Goal: Task Accomplishment & Management: Use online tool/utility

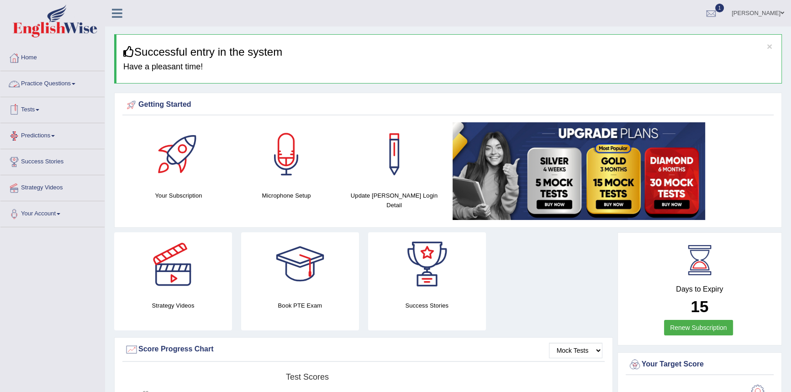
click at [72, 85] on link "Practice Questions" at bounding box center [52, 82] width 104 height 23
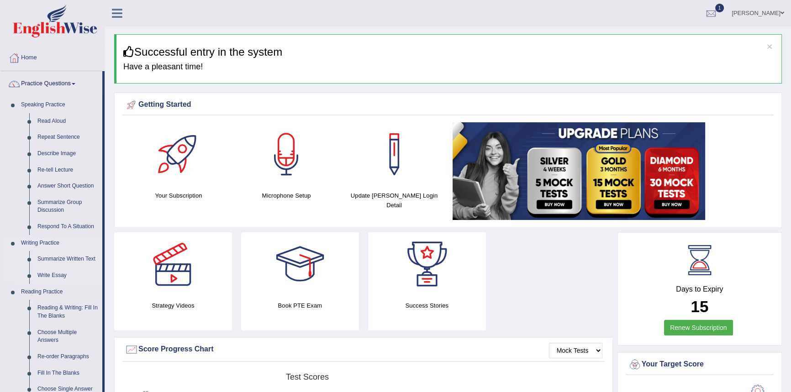
click at [53, 273] on link "Write Essay" at bounding box center [67, 276] width 69 height 16
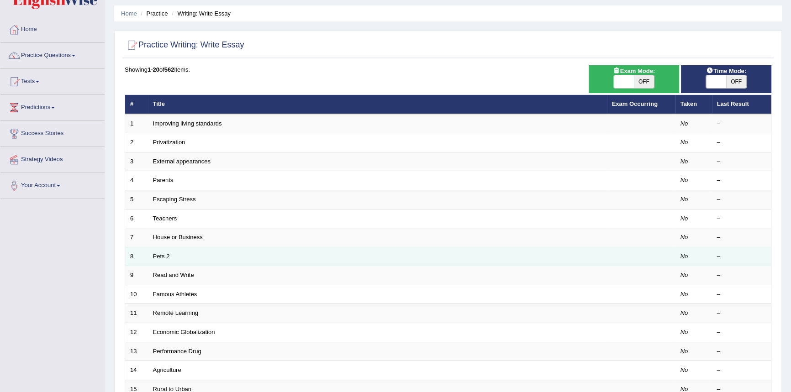
scroll to position [41, 0]
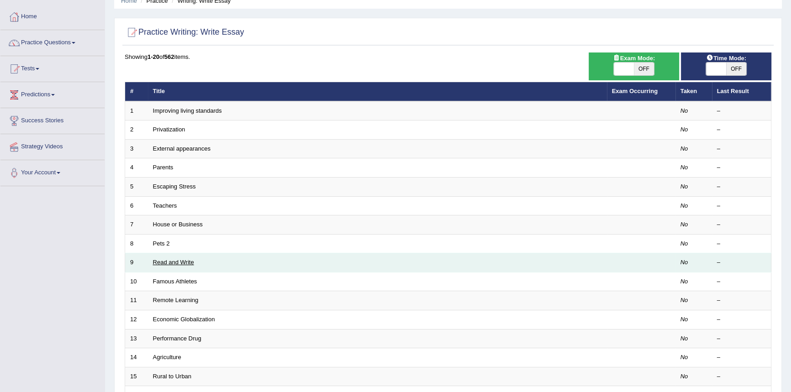
click at [175, 265] on link "Read and Write" at bounding box center [173, 262] width 41 height 7
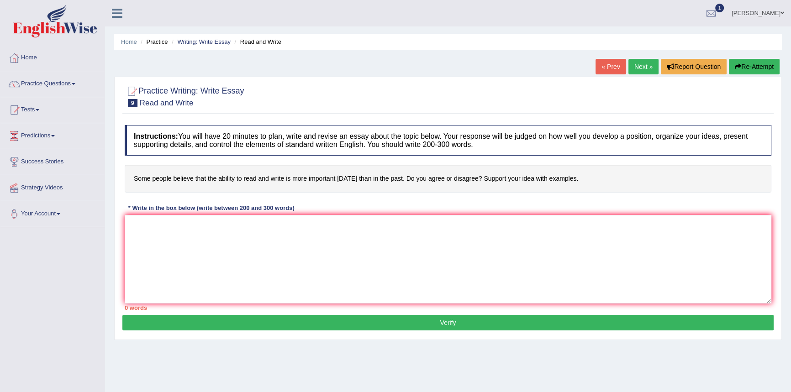
click at [635, 67] on link "Next »" at bounding box center [643, 67] width 30 height 16
drag, startPoint x: 350, startPoint y: 236, endPoint x: 364, endPoint y: 236, distance: 14.6
click at [351, 236] on textarea at bounding box center [448, 259] width 646 height 89
click at [399, 236] on textarea at bounding box center [448, 259] width 646 height 89
click at [632, 69] on link "Next »" at bounding box center [643, 67] width 30 height 16
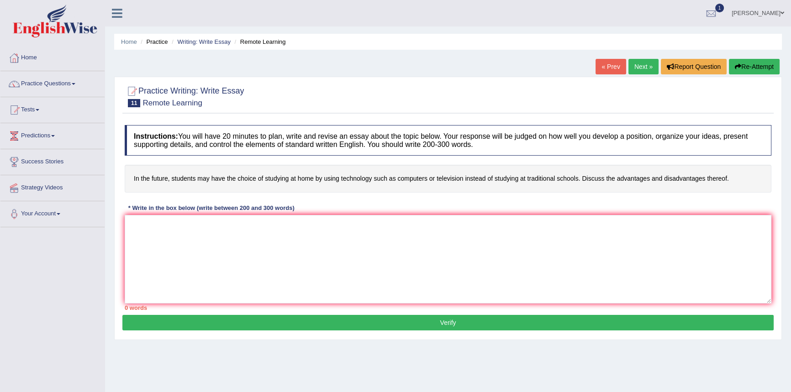
click at [635, 67] on link "Next »" at bounding box center [643, 67] width 30 height 16
click at [641, 68] on link "Next »" at bounding box center [643, 67] width 30 height 16
click at [712, 10] on div at bounding box center [711, 14] width 14 height 14
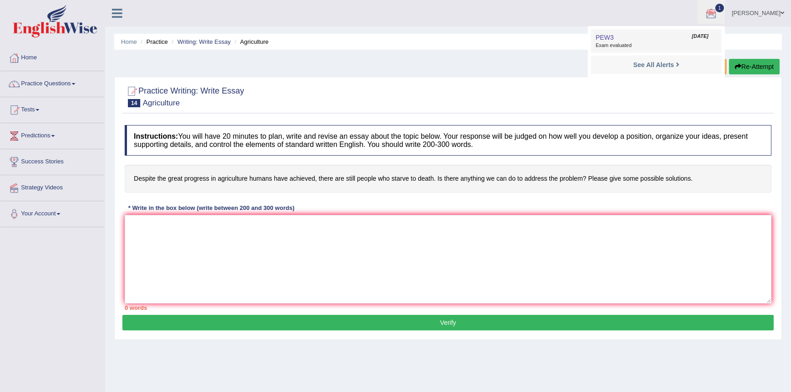
click at [669, 36] on link "PEW3 [DATE] Exam evaluated" at bounding box center [656, 40] width 126 height 19
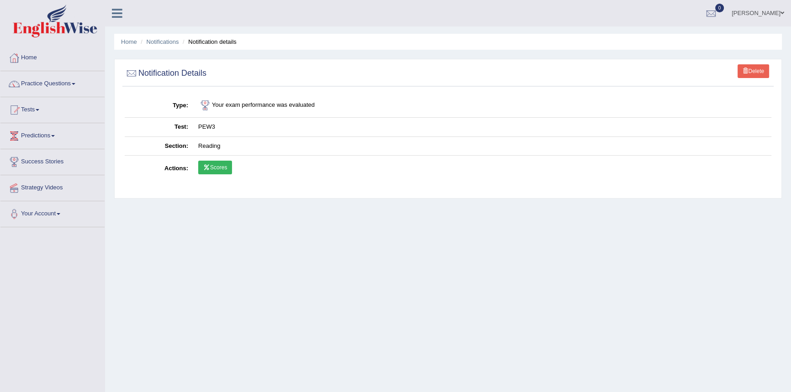
click at [215, 168] on link "Scores" at bounding box center [215, 168] width 34 height 14
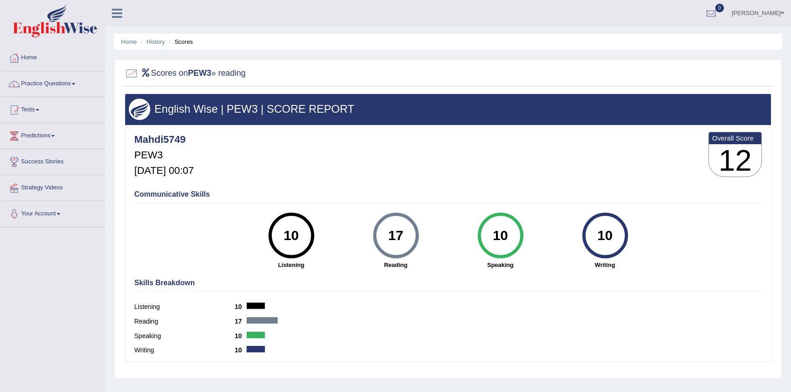
scroll to position [41, 0]
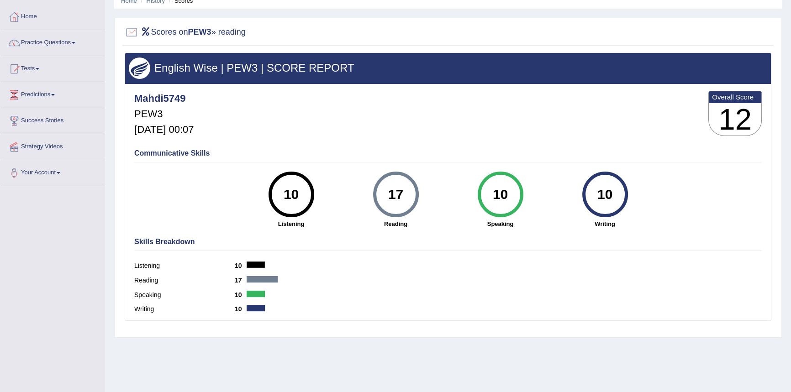
click at [257, 280] on div at bounding box center [262, 279] width 31 height 6
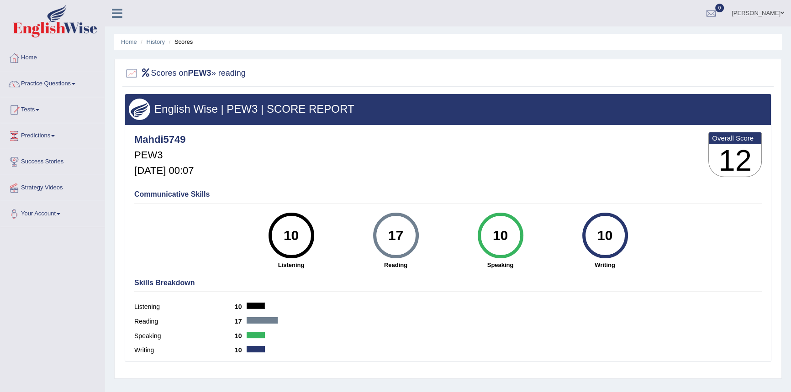
click at [761, 11] on link "[PERSON_NAME]" at bounding box center [757, 12] width 66 height 24
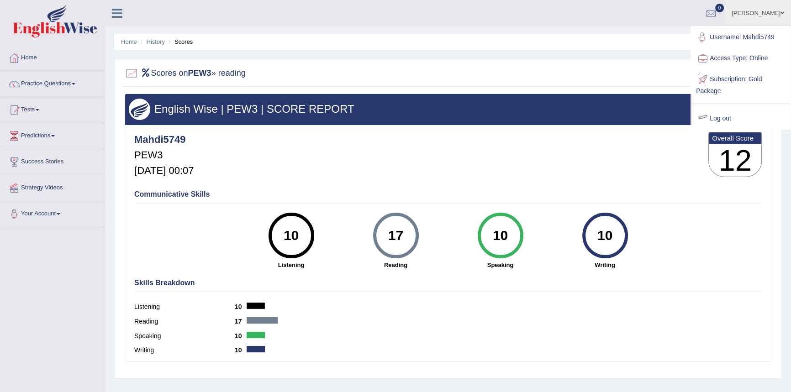
click at [725, 117] on link "Log out" at bounding box center [740, 118] width 99 height 21
